Goal: Transaction & Acquisition: Obtain resource

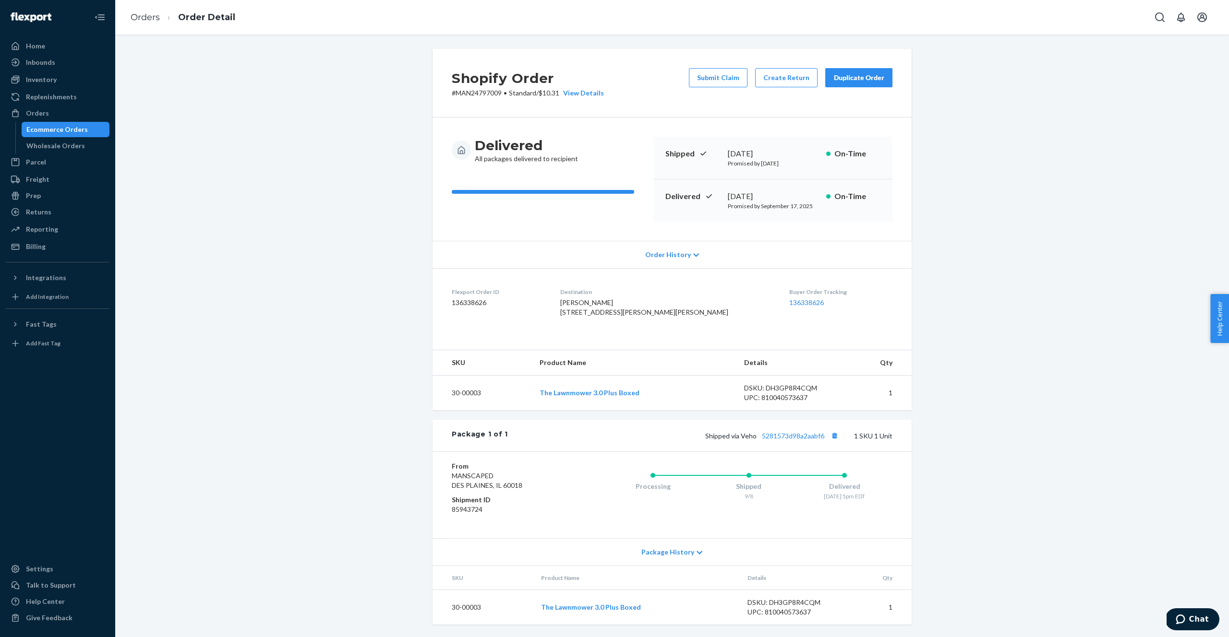
scroll to position [18, 0]
click at [691, 554] on span "Package History" at bounding box center [667, 553] width 53 height 10
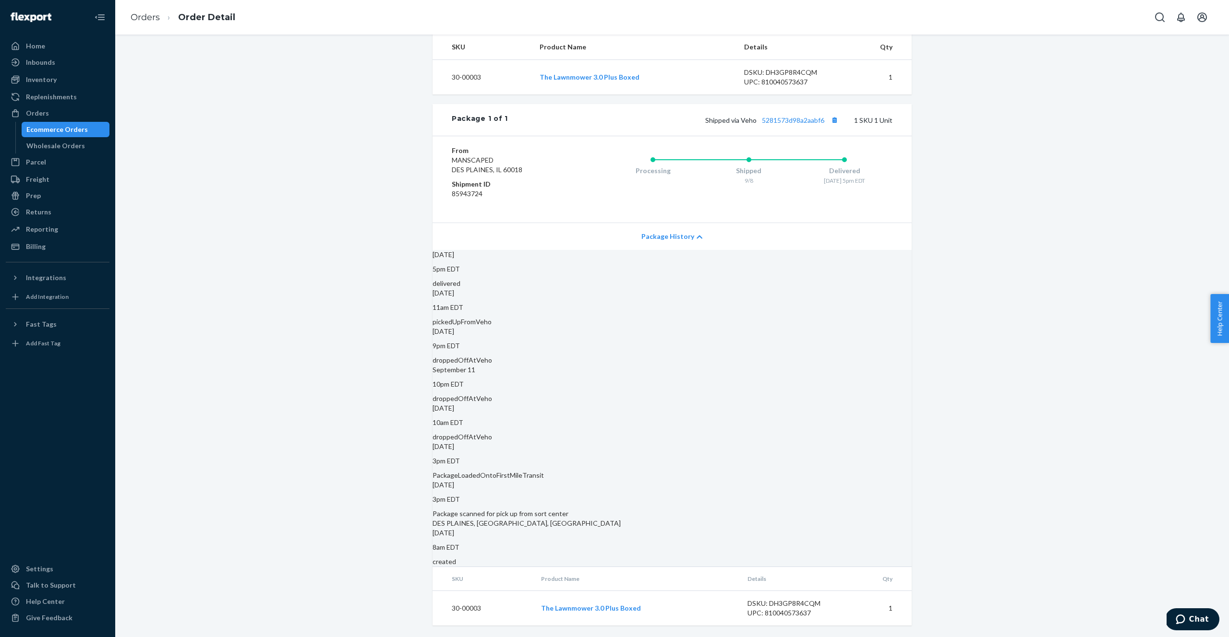
scroll to position [342, 0]
click at [678, 232] on span "Package History" at bounding box center [667, 237] width 53 height 10
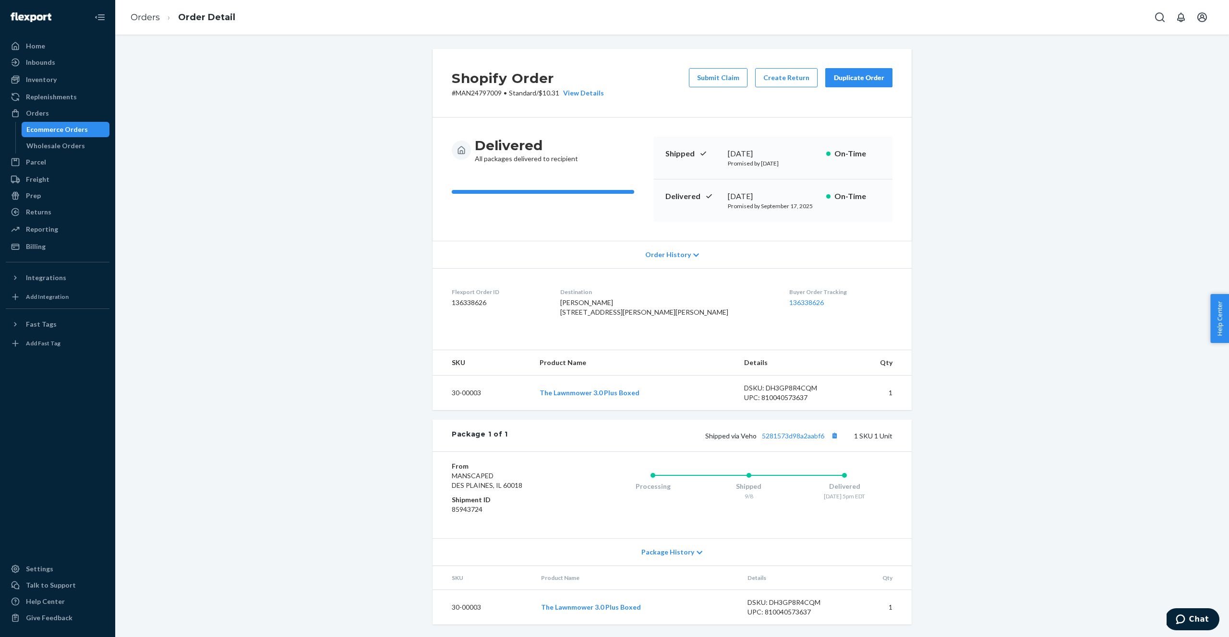
scroll to position [18, 0]
click at [582, 88] on div "View Details" at bounding box center [581, 93] width 45 height 10
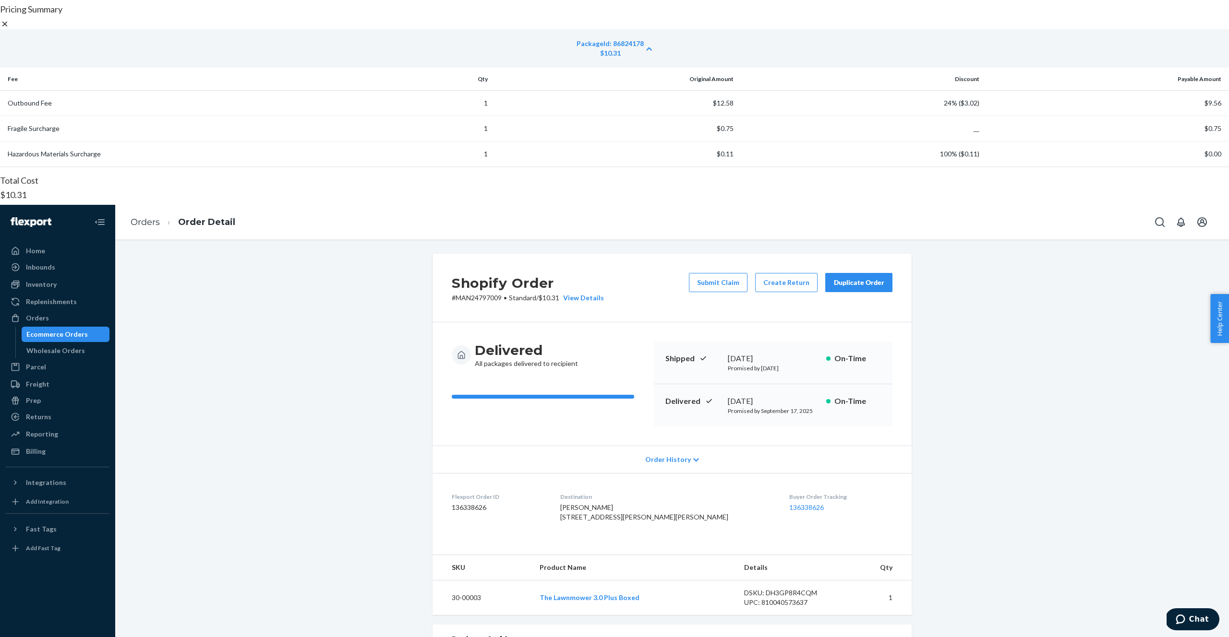
click at [10, 29] on icon at bounding box center [5, 24] width 10 height 10
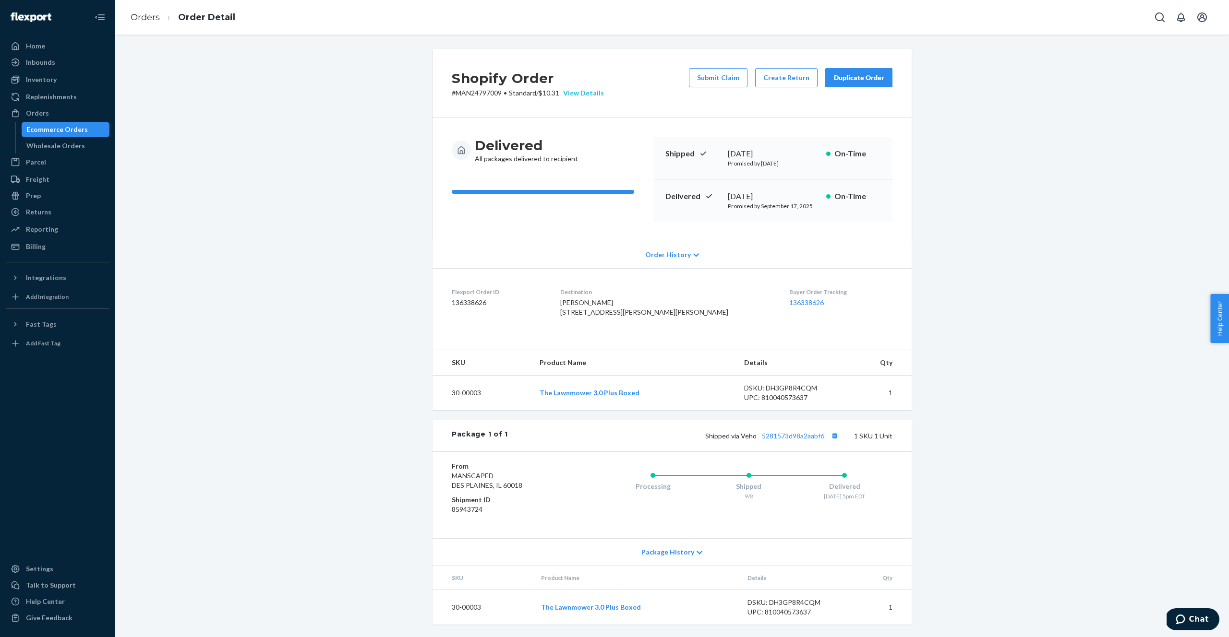
click at [593, 88] on div "View Details" at bounding box center [581, 93] width 45 height 10
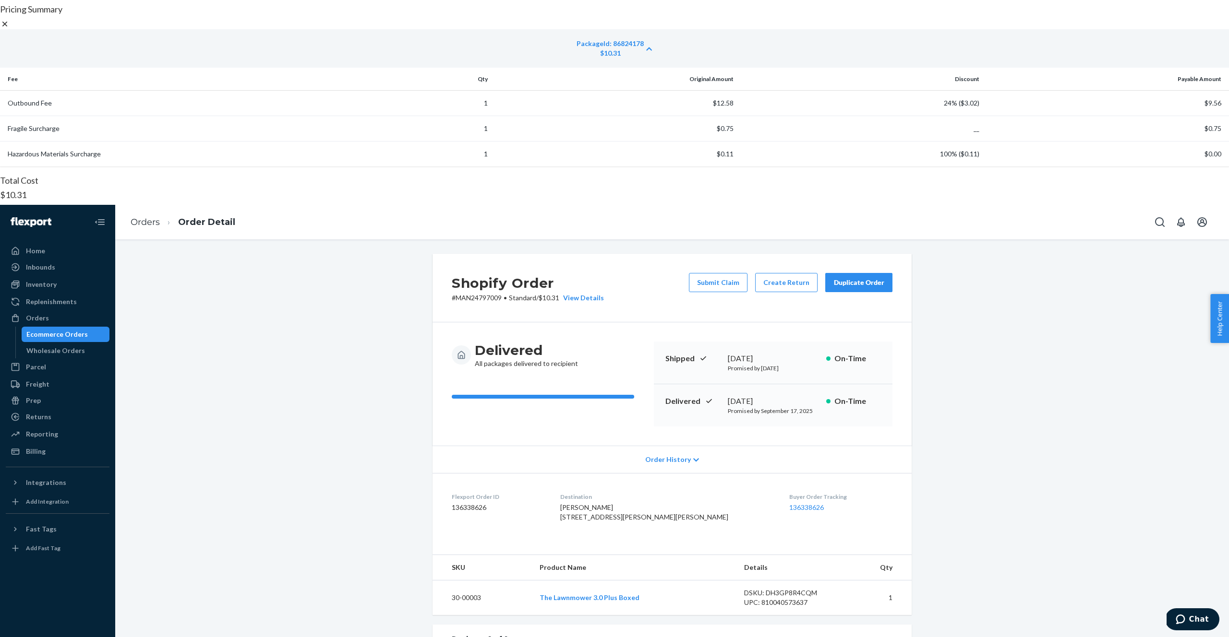
click at [10, 29] on icon at bounding box center [5, 24] width 10 height 10
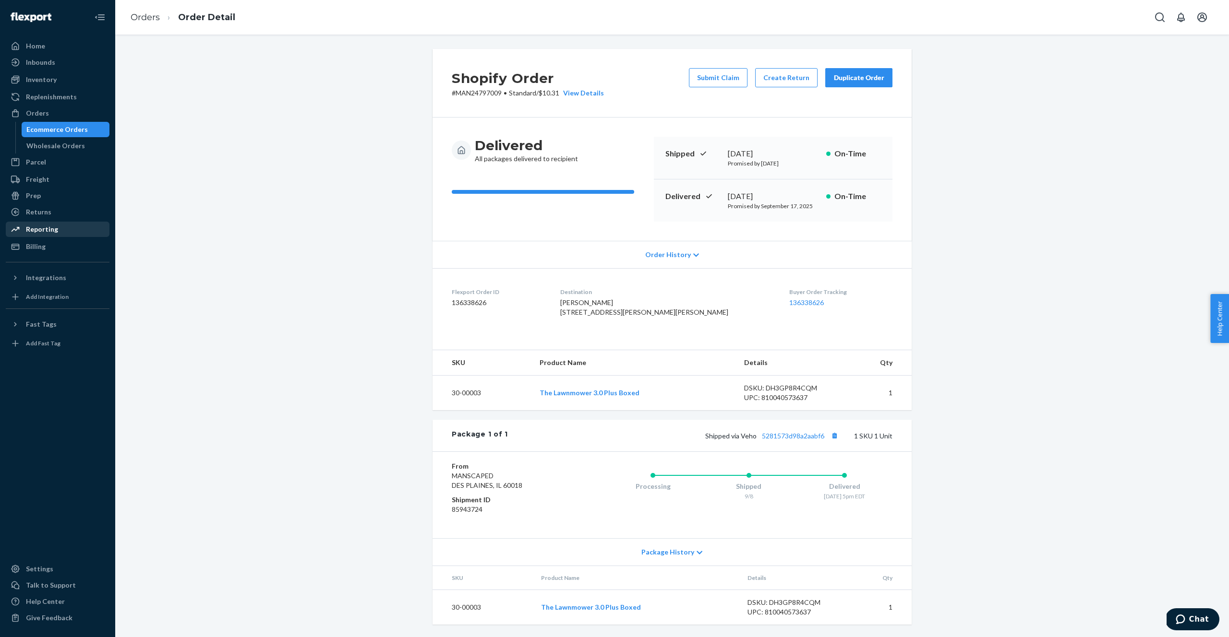
click at [45, 224] on div "Reporting" at bounding box center [58, 229] width 102 height 13
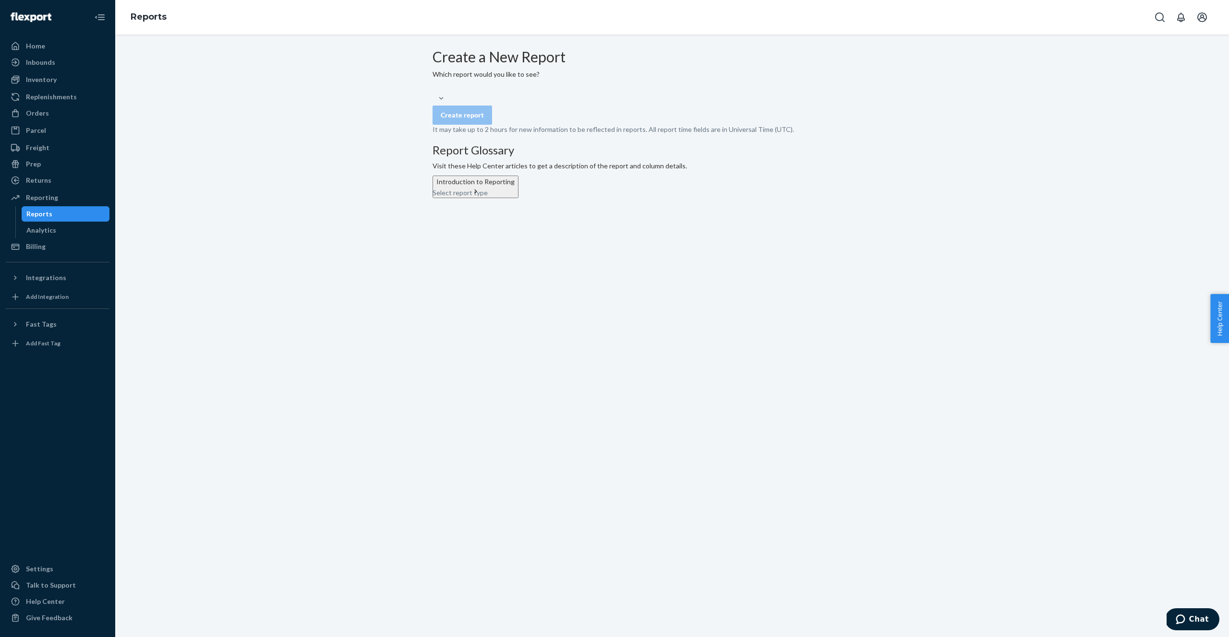
click at [523, 103] on div "Select report type" at bounding box center [671, 93] width 479 height 19
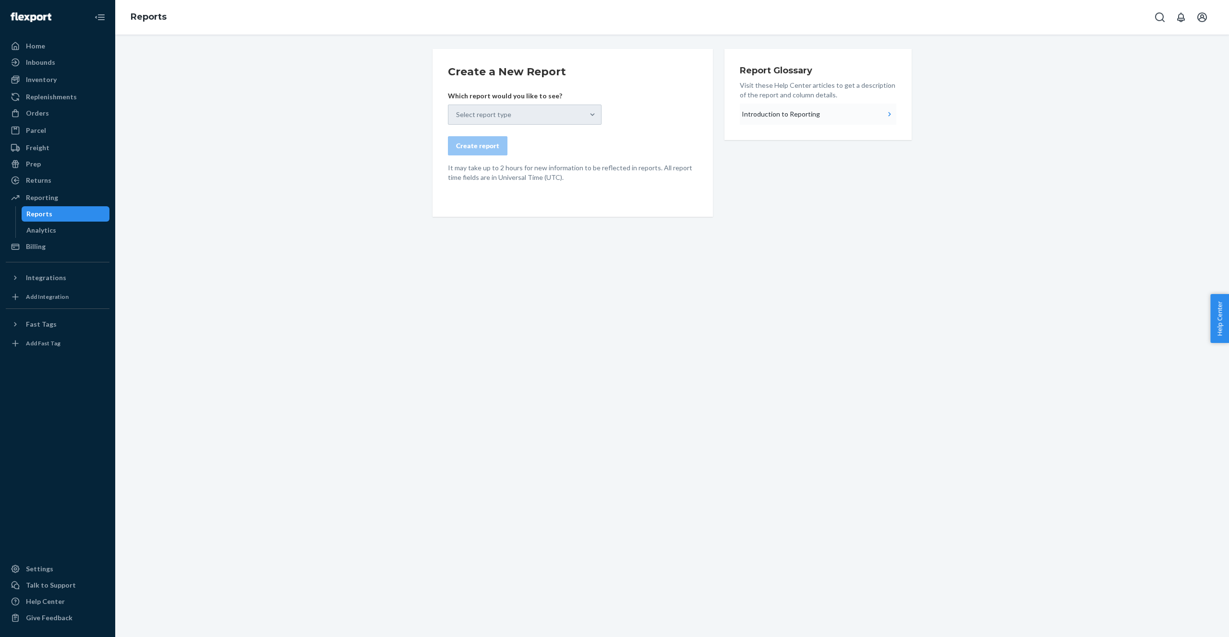
click at [778, 115] on div "Introduction to Reporting" at bounding box center [781, 114] width 78 height 10
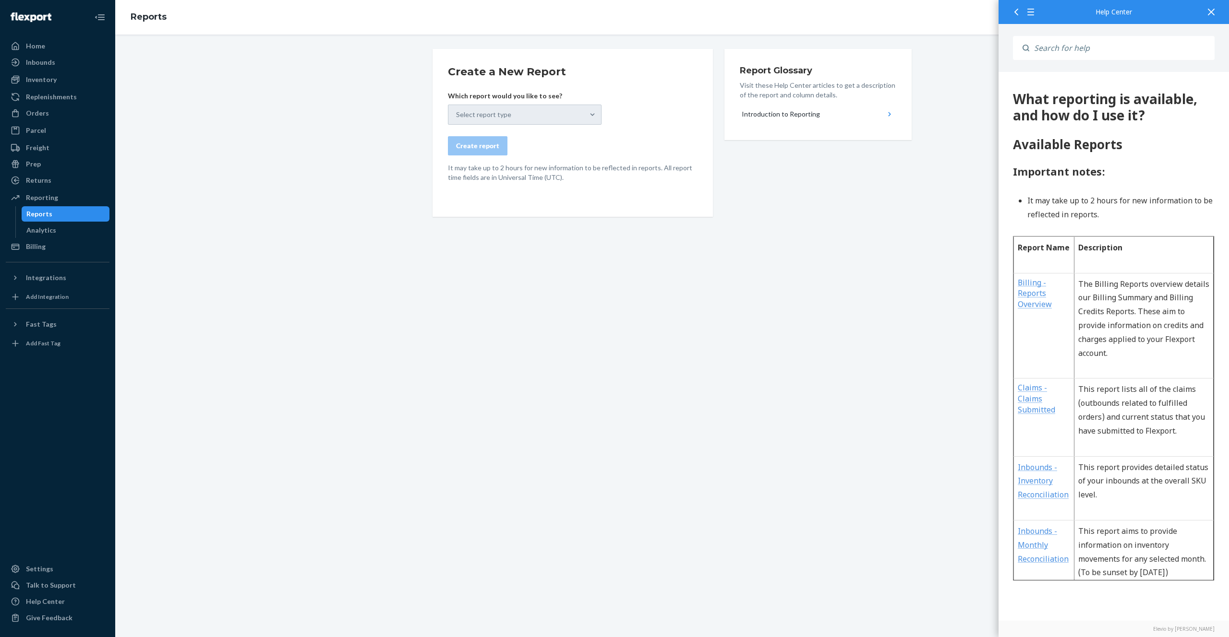
click at [559, 113] on div "Select report type" at bounding box center [525, 115] width 154 height 20
click at [1206, 14] on div at bounding box center [1210, 12] width 21 height 24
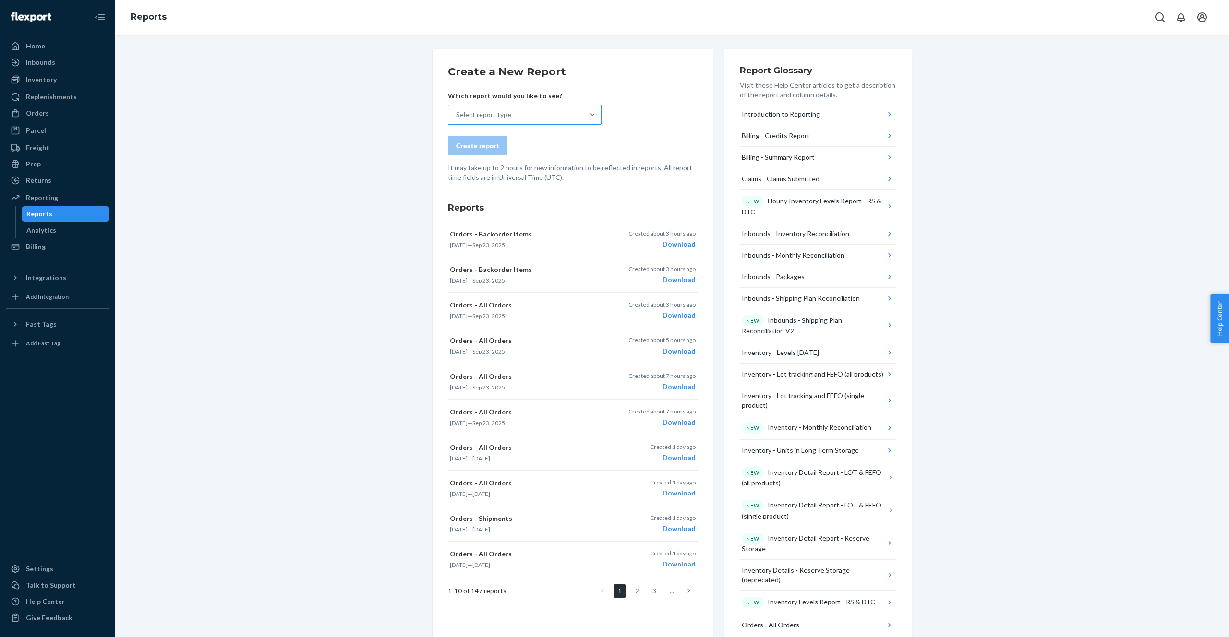
click at [565, 118] on div "Select report type" at bounding box center [515, 114] width 135 height 19
click at [457, 118] on input "Select report type" at bounding box center [456, 115] width 1 height 10
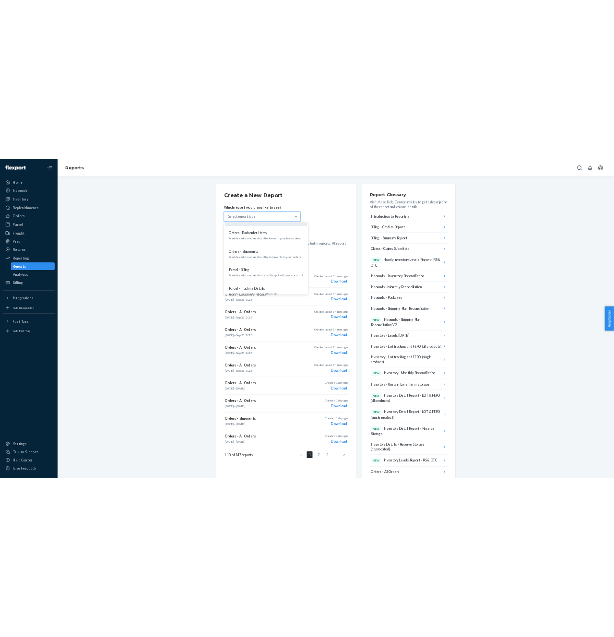
scroll to position [872, 0]
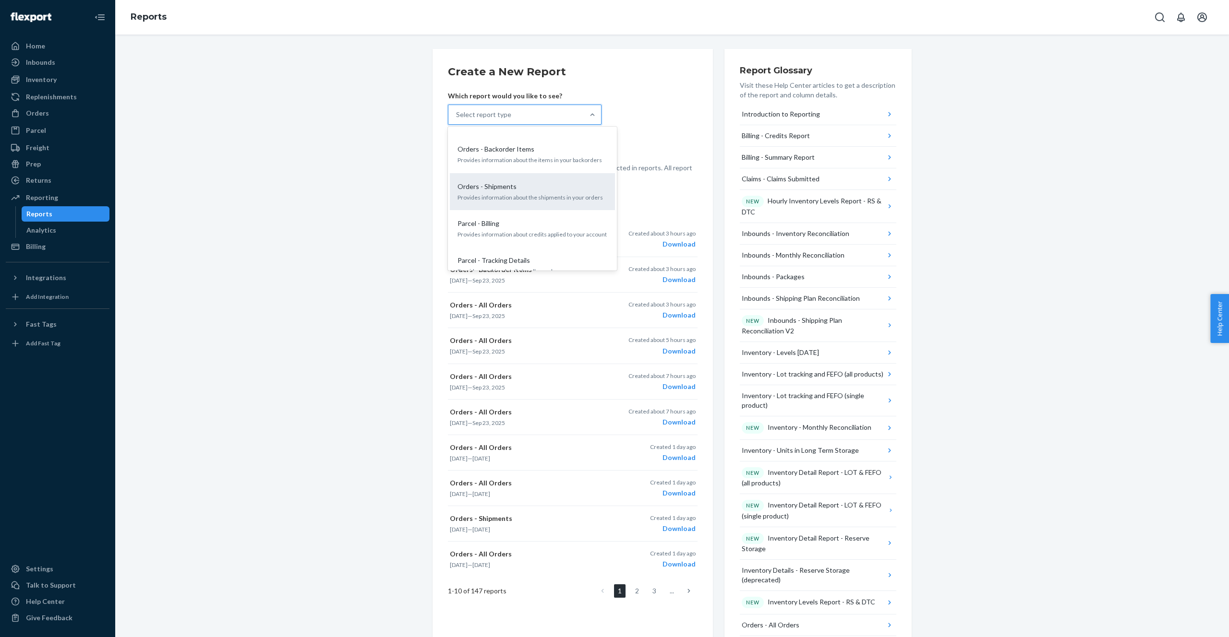
click at [506, 193] on p "Provides information about the shipments in your orders" at bounding box center [532, 197] width 150 height 8
click at [457, 120] on input "option Orders - Shipments focused, 21 of 33. 33 results available. Use Up and D…" at bounding box center [456, 115] width 1 height 10
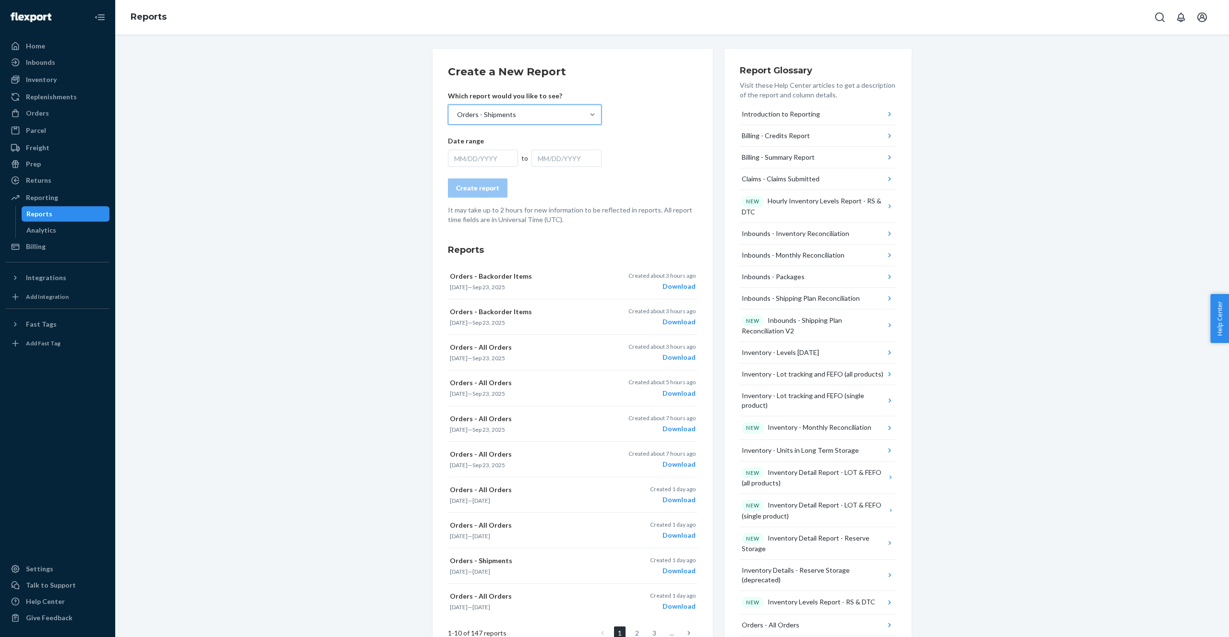
click at [501, 159] on div "MM/DD/YYYY" at bounding box center [483, 158] width 70 height 17
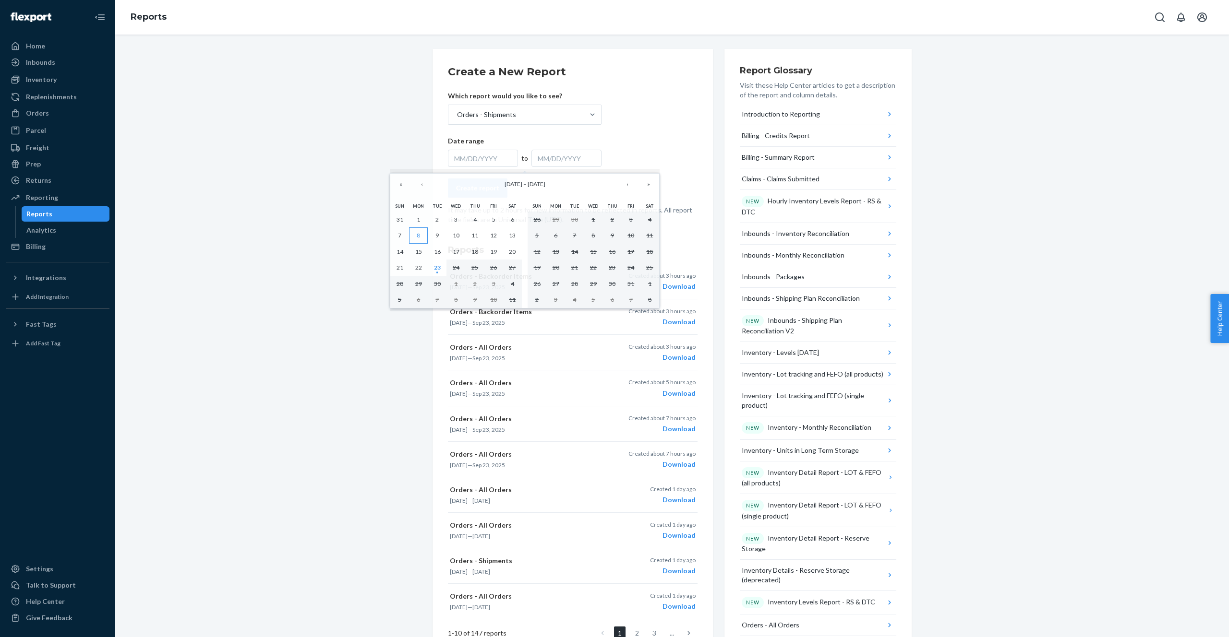
click at [422, 235] on button "8" at bounding box center [418, 235] width 19 height 16
click at [493, 236] on abbr "12" at bounding box center [493, 235] width 7 height 7
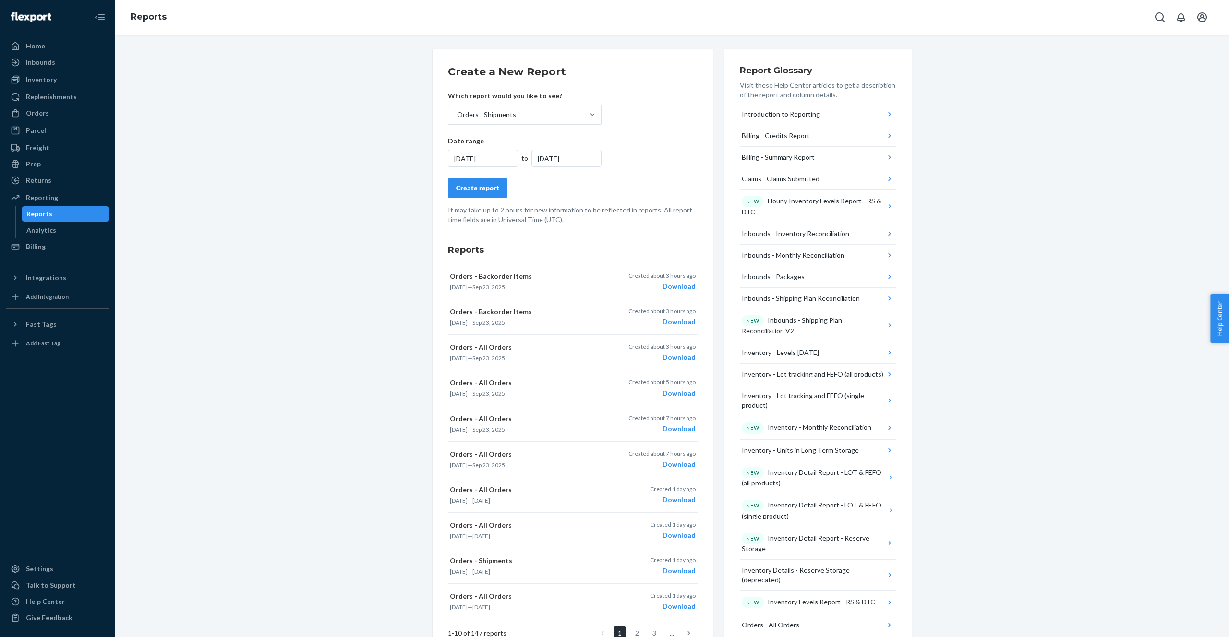
click at [481, 188] on div "Create report" at bounding box center [477, 188] width 43 height 10
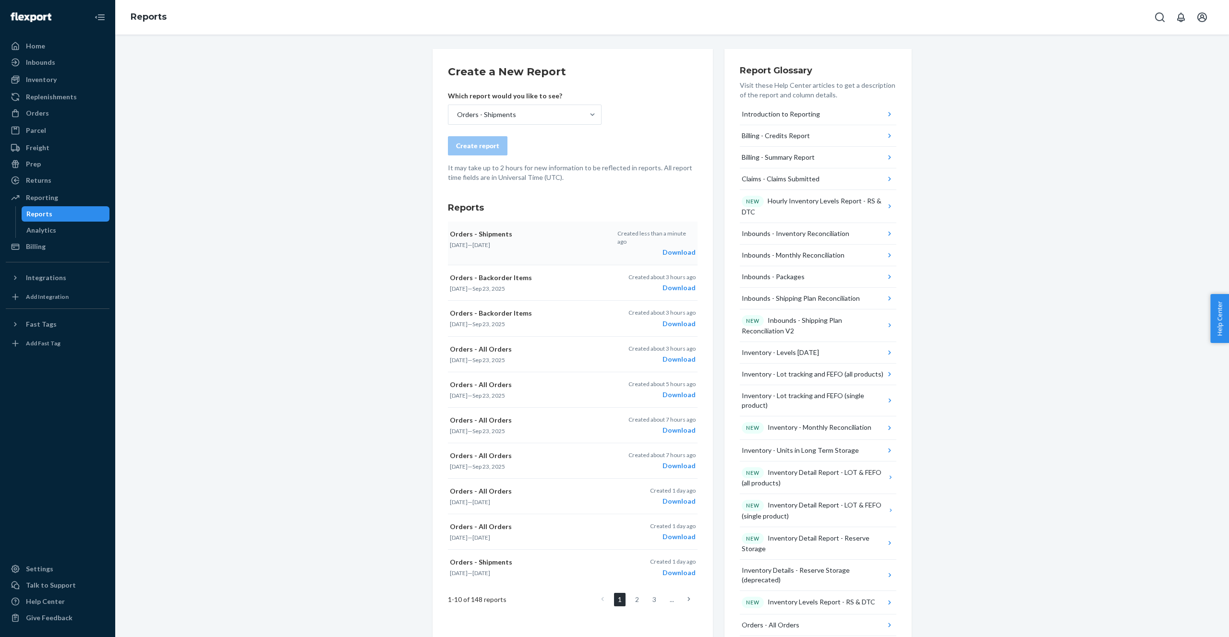
click at [684, 248] on div "Download" at bounding box center [656, 253] width 78 height 10
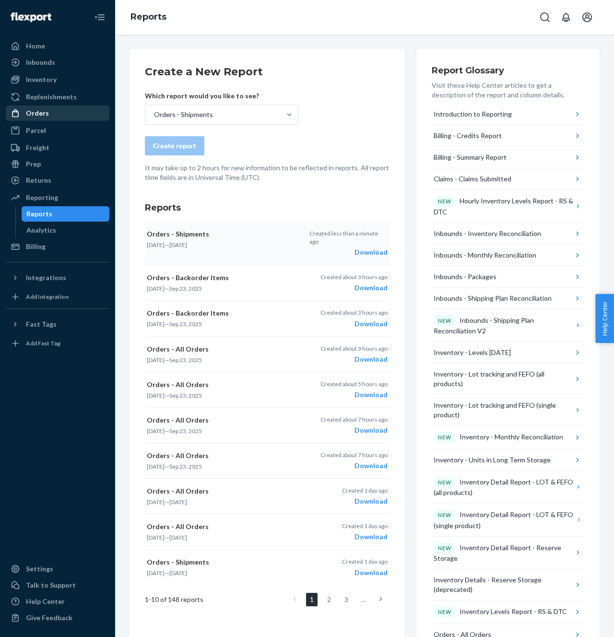
click at [36, 116] on div "Orders" at bounding box center [37, 113] width 23 height 10
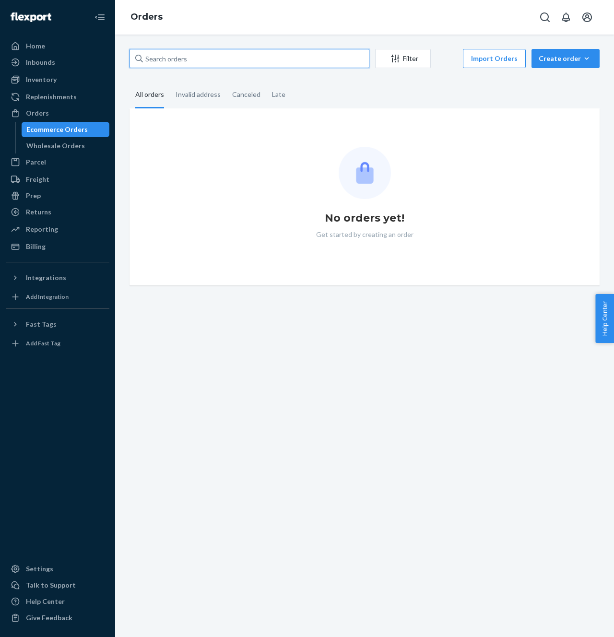
click at [204, 64] on input "text" at bounding box center [250, 58] width 240 height 19
paste input "MAN24811194"
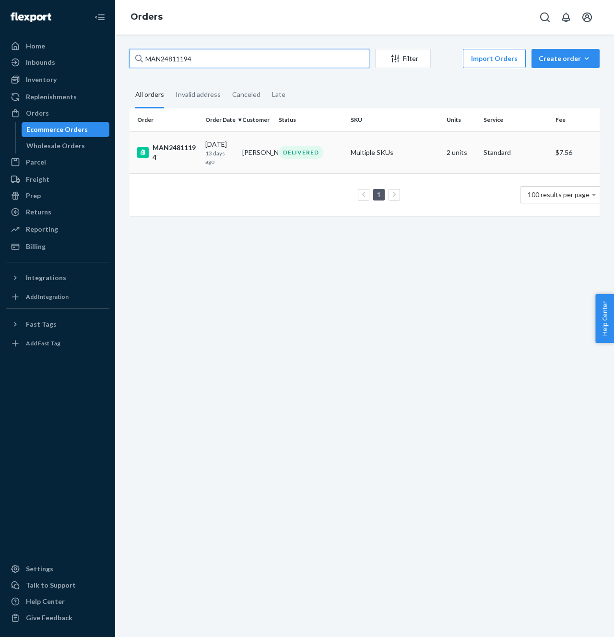
type input "MAN24811194"
click at [222, 152] on p "13 days ago" at bounding box center [219, 157] width 29 height 16
